Goal: Share content: Share content

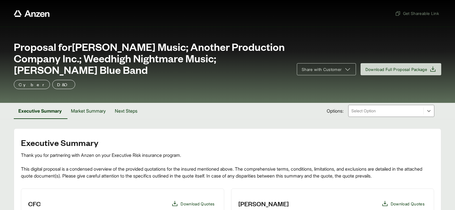
drag, startPoint x: 136, startPoint y: 114, endPoint x: 150, endPoint y: 102, distance: 17.9
click at [136, 113] on button "Next Steps" at bounding box center [126, 111] width 32 height 16
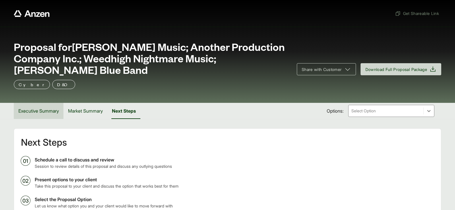
click at [45, 109] on button "Executive Summary" at bounding box center [39, 111] width 50 height 16
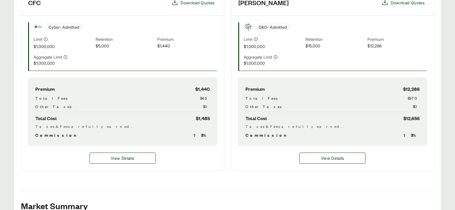
scroll to position [230, 0]
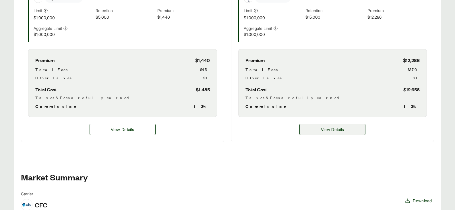
click at [327, 127] on span "View Details" at bounding box center [332, 129] width 23 height 6
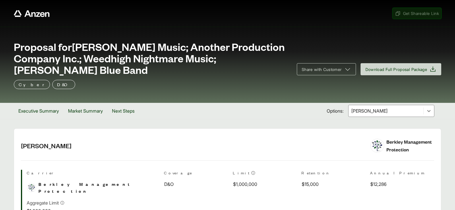
click at [411, 13] on span "Get Shareable Link" at bounding box center [417, 13] width 44 height 6
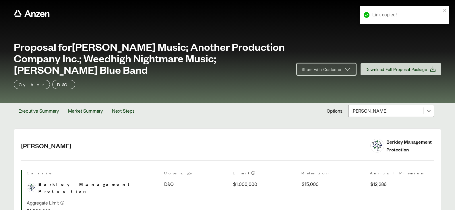
click at [335, 71] on span "Share with Customer" at bounding box center [322, 69] width 40 height 6
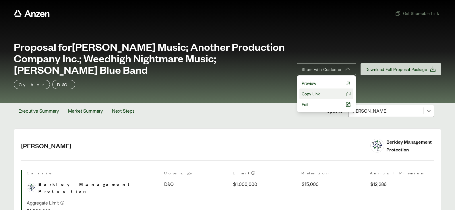
click at [319, 92] on button "Copy Link" at bounding box center [326, 93] width 54 height 11
